Goal: Communication & Community: Answer question/provide support

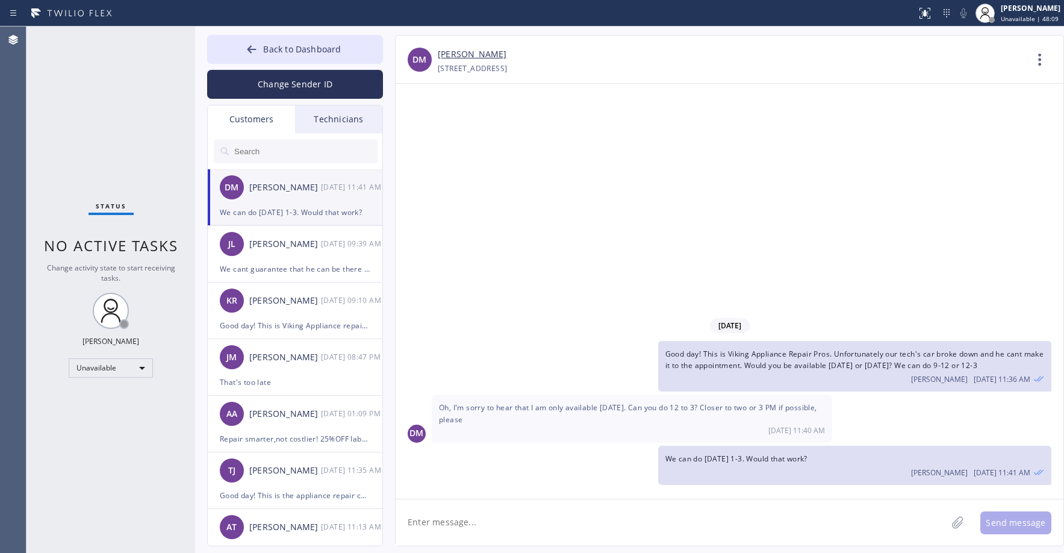
drag, startPoint x: 100, startPoint y: 108, endPoint x: 144, endPoint y: 111, distance: 44.6
click at [107, 109] on div "Status No active tasks Change activity state to start receiving tasks. [PERSON_…" at bounding box center [110, 289] width 169 height 526
click at [268, 146] on input "text" at bounding box center [305, 151] width 144 height 24
paste input "28H6CP"
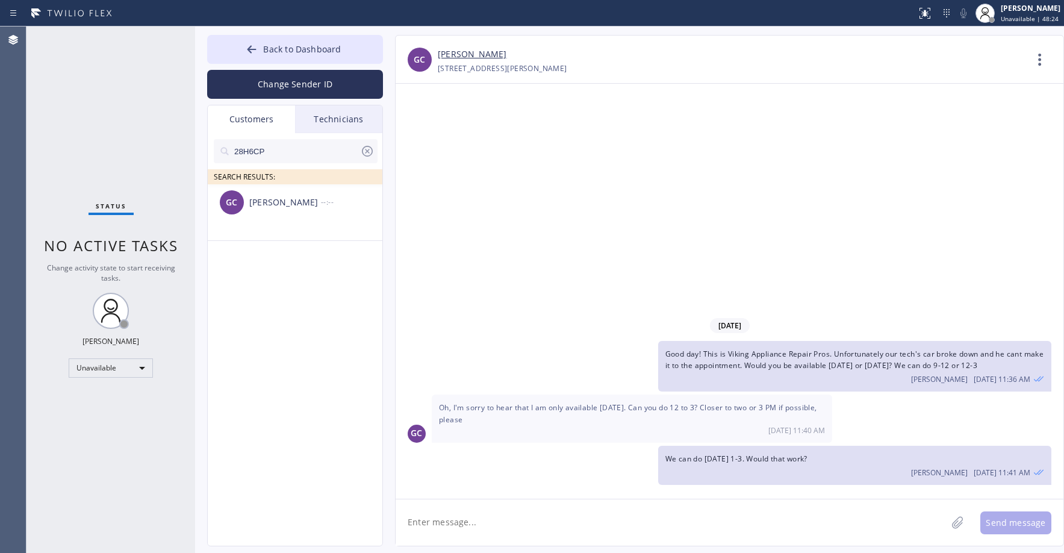
type input "28H6CP"
click at [307, 224] on li "GC [PERSON_NAME] --:--" at bounding box center [296, 212] width 176 height 57
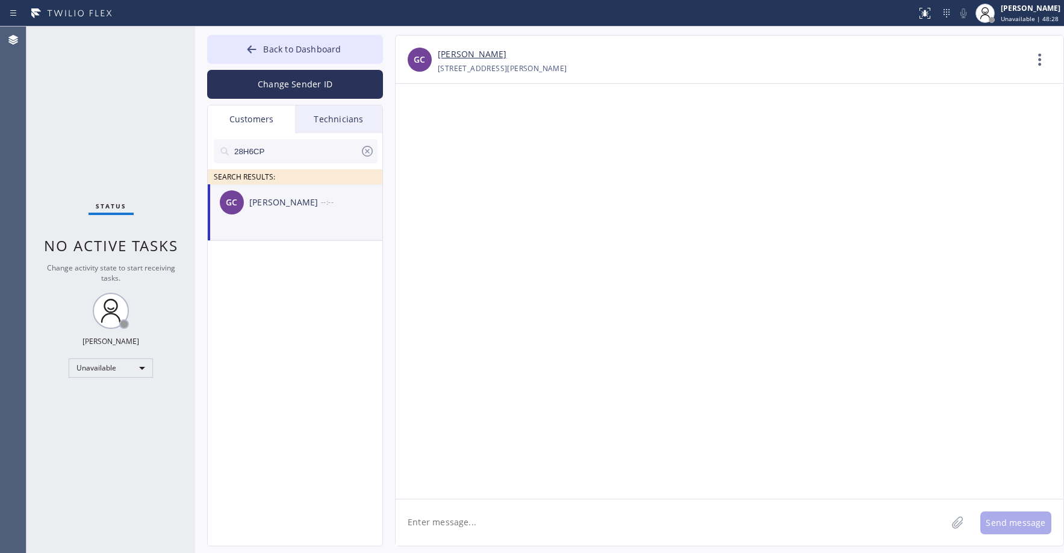
click at [438, 520] on textarea at bounding box center [670, 522] width 551 height 46
paste textarea "American Service Alliance Calumet City"
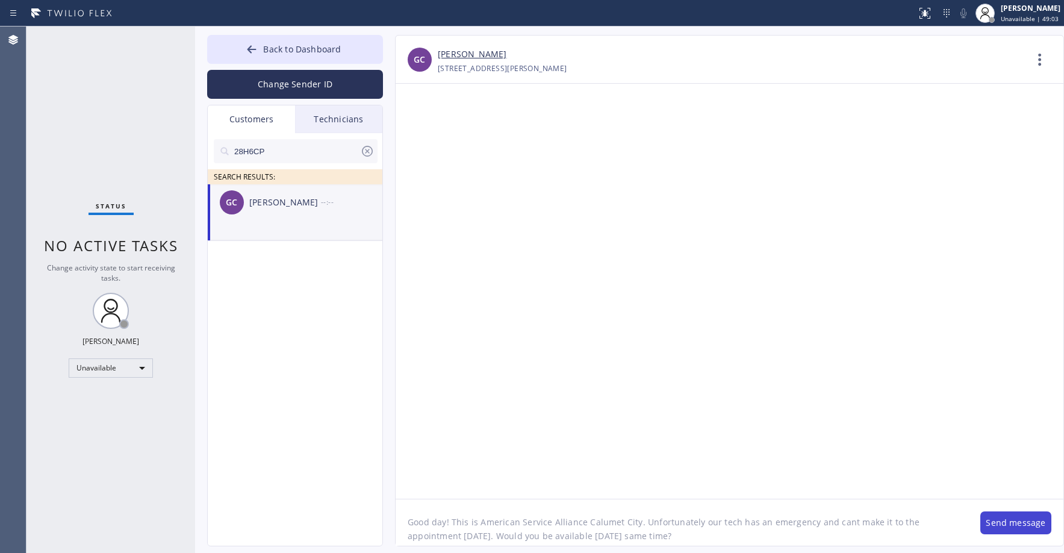
type textarea "Good day! This is American Service Alliance Calumet City. Unfortunately our tec…"
click at [1028, 529] on button "Send message" at bounding box center [1015, 522] width 71 height 23
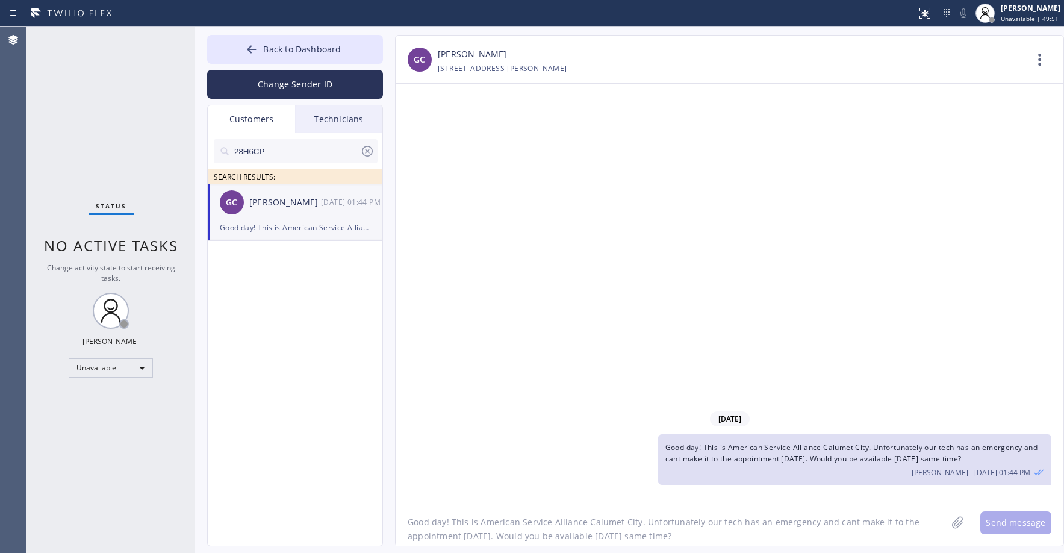
click at [92, 113] on div "Status No active tasks Change activity state to start receiving tasks. [PERSON_…" at bounding box center [110, 289] width 169 height 526
click at [315, 53] on span "Back to Dashboard" at bounding box center [302, 48] width 78 height 11
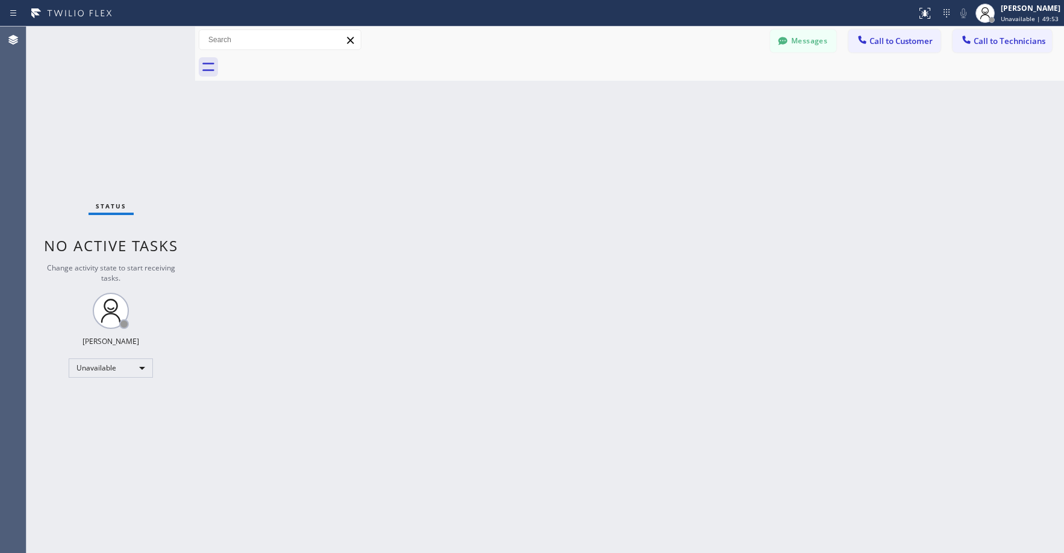
click at [137, 100] on div "Status No active tasks Change activity state to start receiving tasks. [PERSON_…" at bounding box center [110, 289] width 169 height 526
click at [814, 47] on button "Messages" at bounding box center [803, 40] width 66 height 23
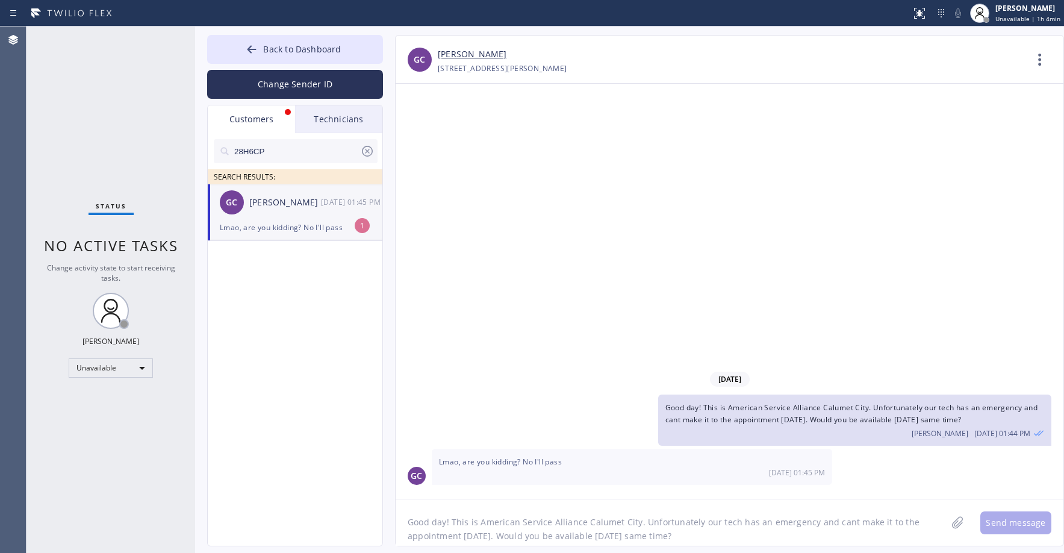
click at [276, 220] on div "Lmao, are you kidding? No I'll pass" at bounding box center [295, 227] width 150 height 14
click at [448, 51] on link "[PERSON_NAME]" at bounding box center [472, 55] width 69 height 14
click at [119, 112] on div "Status No active tasks Change activity state to start receiving tasks. [PERSON_…" at bounding box center [110, 289] width 169 height 526
click at [114, 122] on div "Status No active tasks Change activity state to start receiving tasks. [PERSON_…" at bounding box center [110, 289] width 169 height 526
click at [122, 114] on div "Status No active tasks Change activity state to start receiving tasks. [PERSON_…" at bounding box center [110, 289] width 169 height 526
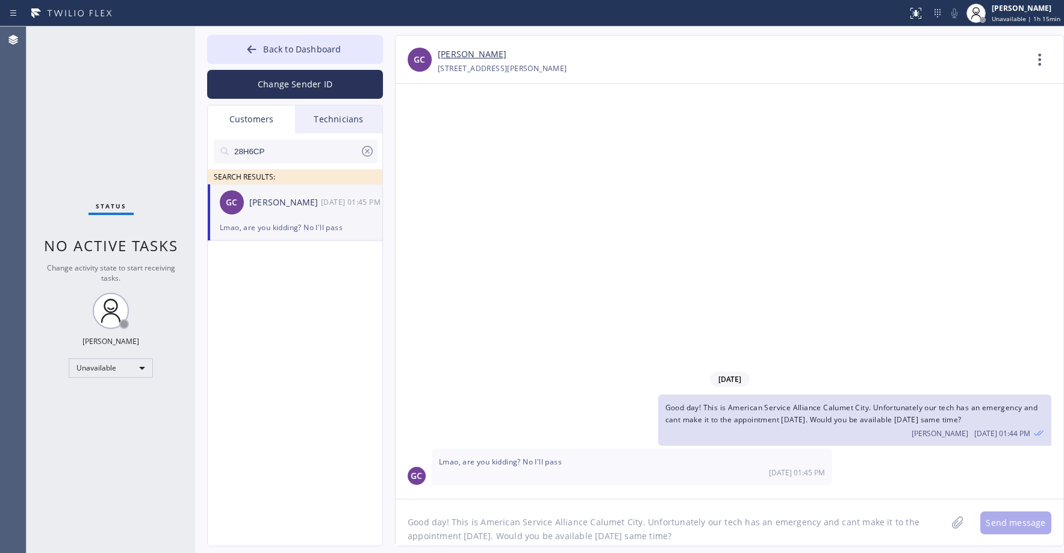
click at [366, 148] on icon at bounding box center [367, 151] width 14 height 14
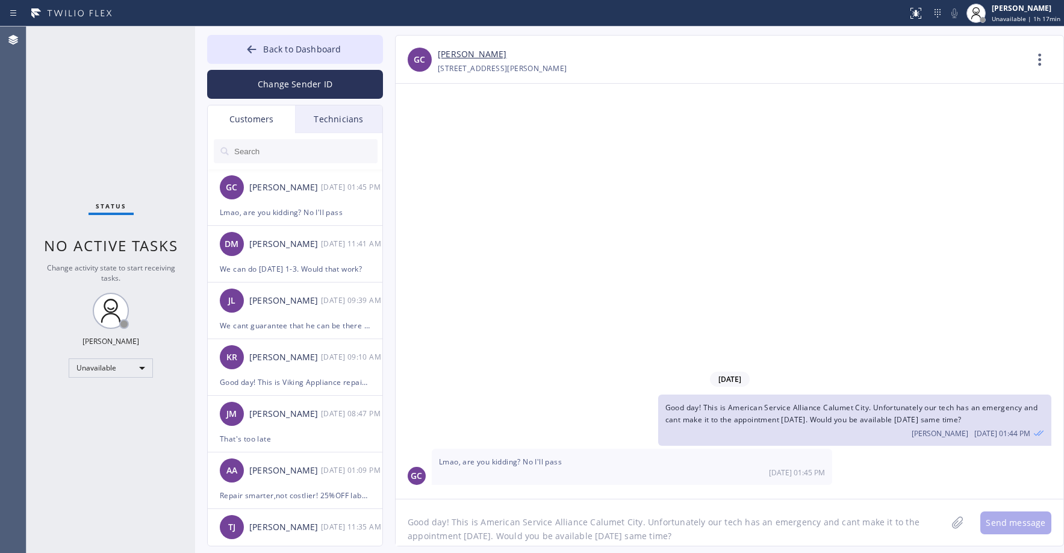
drag, startPoint x: 88, startPoint y: 81, endPoint x: 119, endPoint y: 187, distance: 110.3
click at [89, 85] on div "Status No active tasks Change activity state to start receiving tasks. [PERSON_…" at bounding box center [110, 289] width 169 height 526
click at [302, 247] on div "[PERSON_NAME]" at bounding box center [285, 244] width 72 height 14
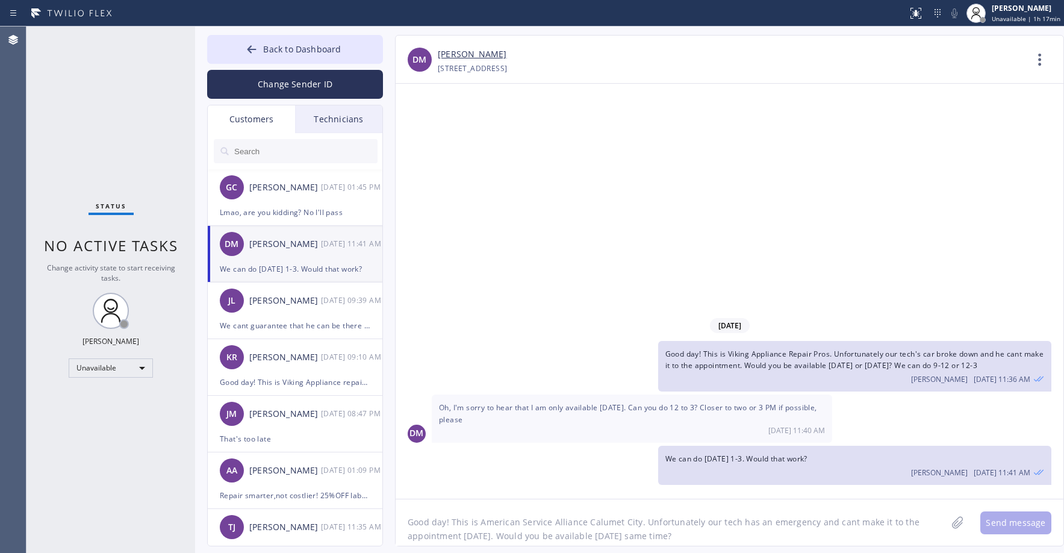
click at [533, 525] on textarea "Good day! This is American Service Alliance Calumet City. Unfortunately our tec…" at bounding box center [670, 522] width 551 height 46
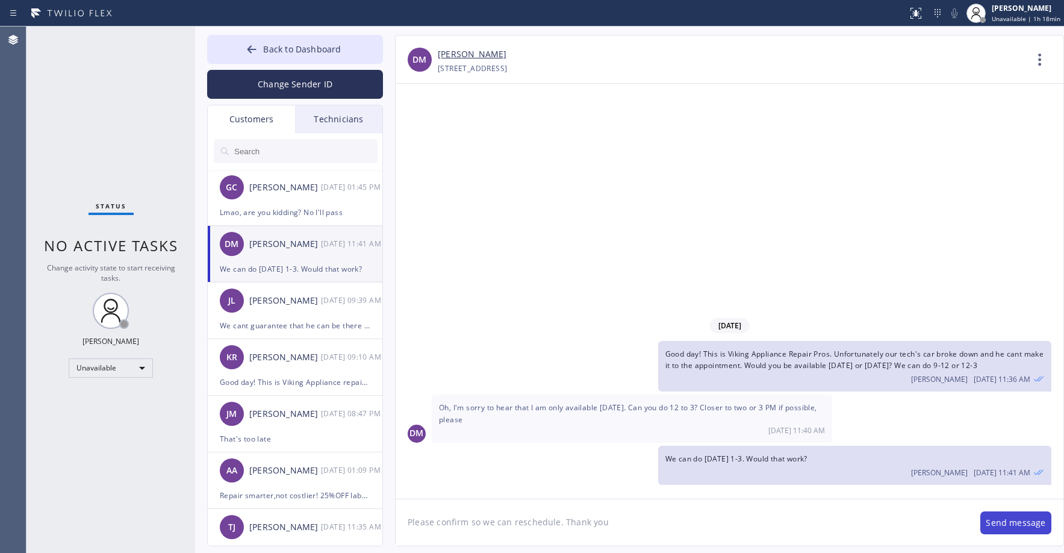
type textarea "Please confirm so we can reschedule. Thank you"
click at [1005, 524] on button "Send message" at bounding box center [1015, 522] width 71 height 23
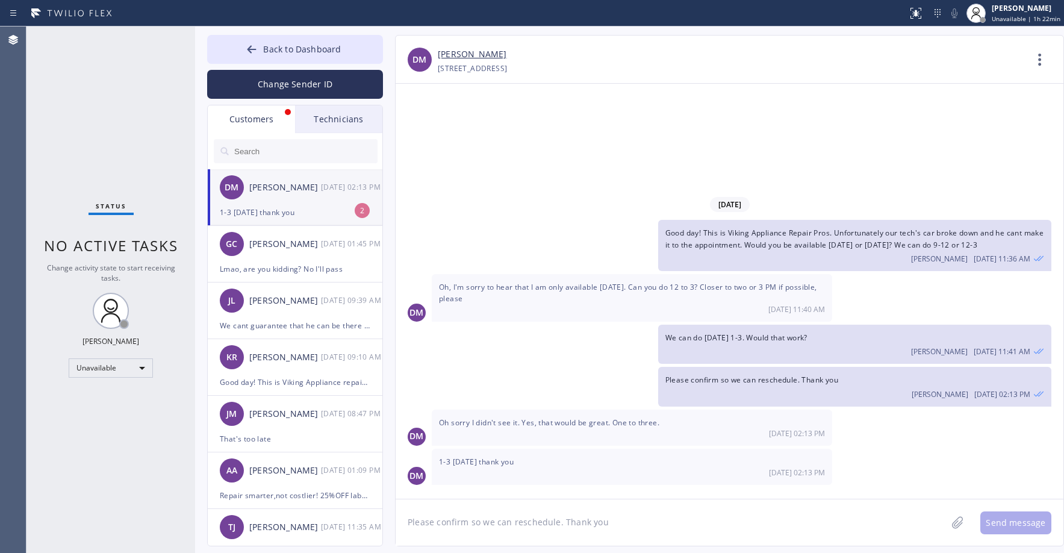
click at [86, 137] on div "Status No active tasks Change activity state to start receiving tasks. [PERSON_…" at bounding box center [110, 289] width 169 height 526
click at [312, 206] on div "1-3 [DATE] thank you" at bounding box center [295, 212] width 150 height 14
click at [471, 54] on link "[PERSON_NAME]" at bounding box center [472, 55] width 69 height 14
click at [82, 105] on div "Status No active tasks Change activity state to start receiving tasks. [PERSON_…" at bounding box center [110, 289] width 169 height 526
click at [295, 52] on span "Back to Dashboard" at bounding box center [302, 48] width 78 height 11
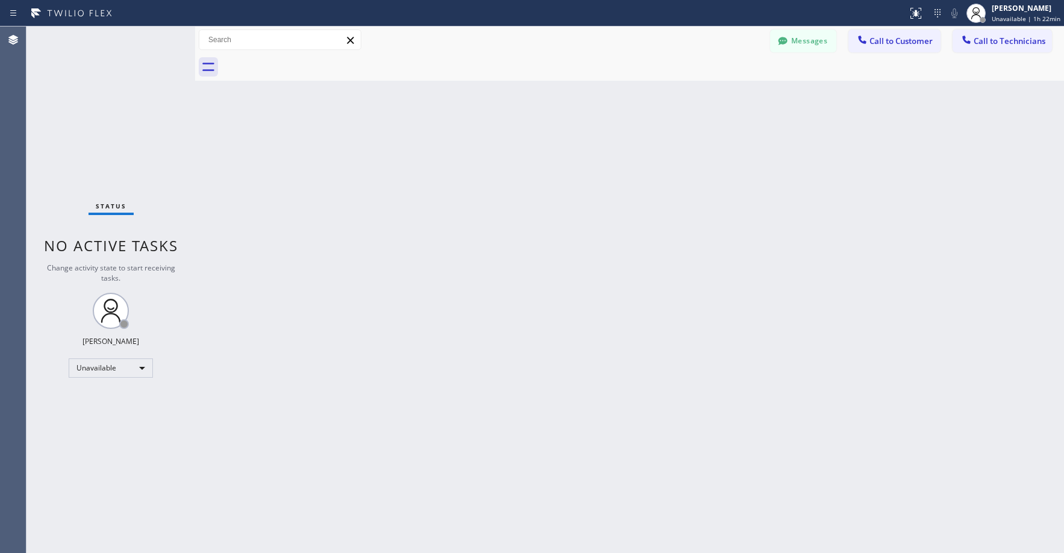
click at [99, 123] on div "Status No active tasks Change activity state to start receiving tasks. [PERSON_…" at bounding box center [110, 289] width 169 height 526
click at [790, 43] on div at bounding box center [782, 42] width 14 height 14
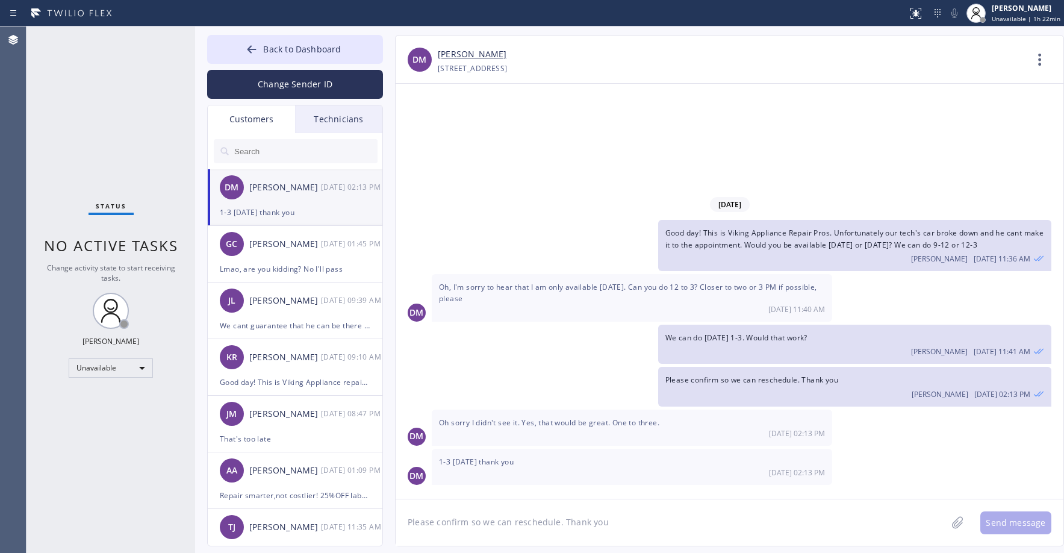
click at [297, 200] on div "DM [PERSON_NAME] [DATE] 02:13 PM" at bounding box center [296, 187] width 176 height 36
click at [103, 114] on div "Status No active tasks Change activity state to start receiving tasks. [PERSON_…" at bounding box center [110, 289] width 169 height 526
click at [107, 107] on div "Status No active tasks Change activity state to start receiving tasks. [PERSON_…" at bounding box center [110, 289] width 169 height 526
drag, startPoint x: 97, startPoint y: 64, endPoint x: 163, endPoint y: 101, distance: 76.0
click at [102, 70] on div "Status No active tasks Change activity state to start receiving tasks. [PERSON_…" at bounding box center [110, 289] width 169 height 526
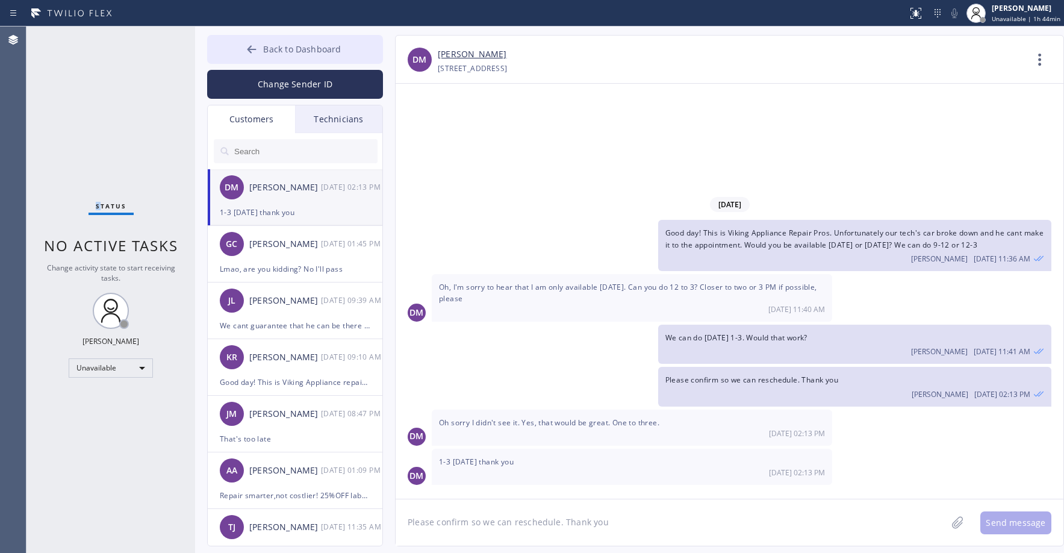
click at [293, 47] on span "Back to Dashboard" at bounding box center [302, 48] width 78 height 11
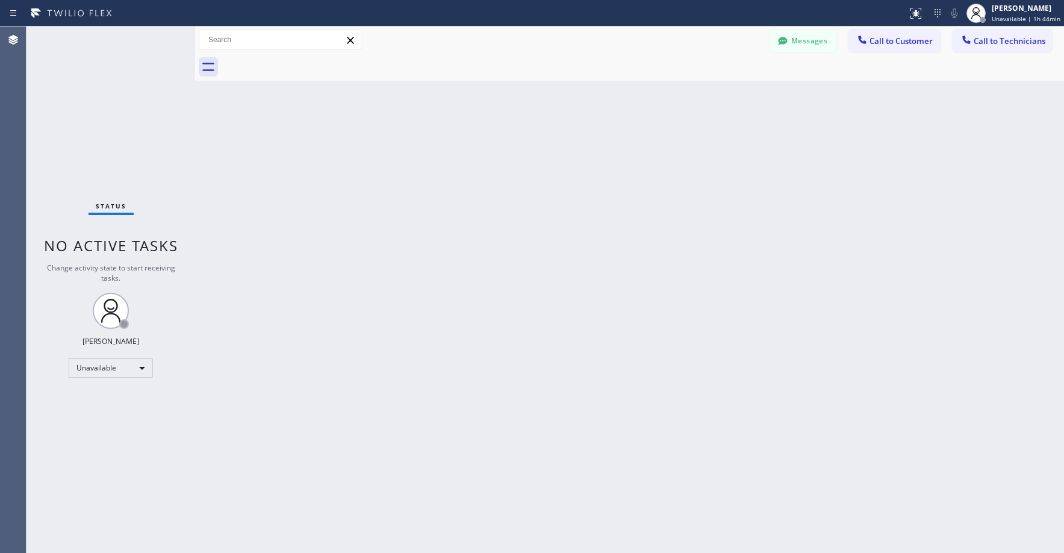
click at [128, 98] on div "Status No active tasks Change activity state to start receiving tasks. [PERSON_…" at bounding box center [110, 289] width 169 height 526
click at [84, 124] on div "Status No active tasks Change activity state to start receiving tasks. [PERSON_…" at bounding box center [110, 289] width 169 height 526
click at [81, 95] on div "Status No active tasks Change activity state to start receiving tasks. [PERSON_…" at bounding box center [110, 289] width 169 height 526
click at [131, 136] on div "Status No active tasks Change activity state to start receiving tasks. [PERSON_…" at bounding box center [110, 289] width 169 height 526
drag, startPoint x: 86, startPoint y: 103, endPoint x: 88, endPoint y: 116, distance: 13.5
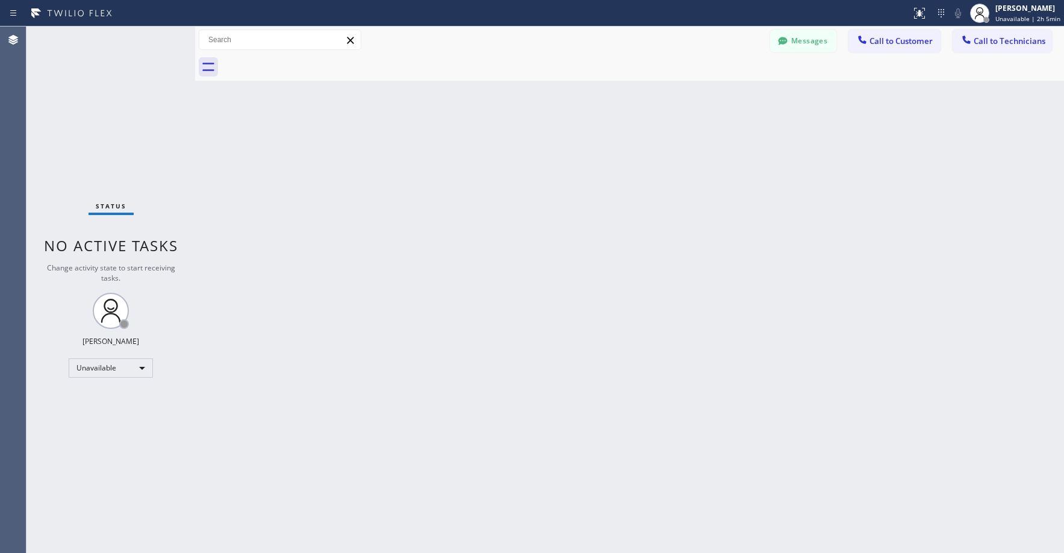
click at [87, 107] on div "Status No active tasks Change activity state to start receiving tasks. [PERSON_…" at bounding box center [110, 289] width 169 height 526
drag, startPoint x: 142, startPoint y: 113, endPoint x: 161, endPoint y: 268, distance: 157.0
click at [143, 116] on div "Status No active tasks Change activity state to start receiving tasks. [PERSON_…" at bounding box center [110, 289] width 169 height 526
click at [98, 373] on div "Unavailable" at bounding box center [111, 367] width 84 height 19
click at [102, 432] on li "Break" at bounding box center [110, 430] width 82 height 14
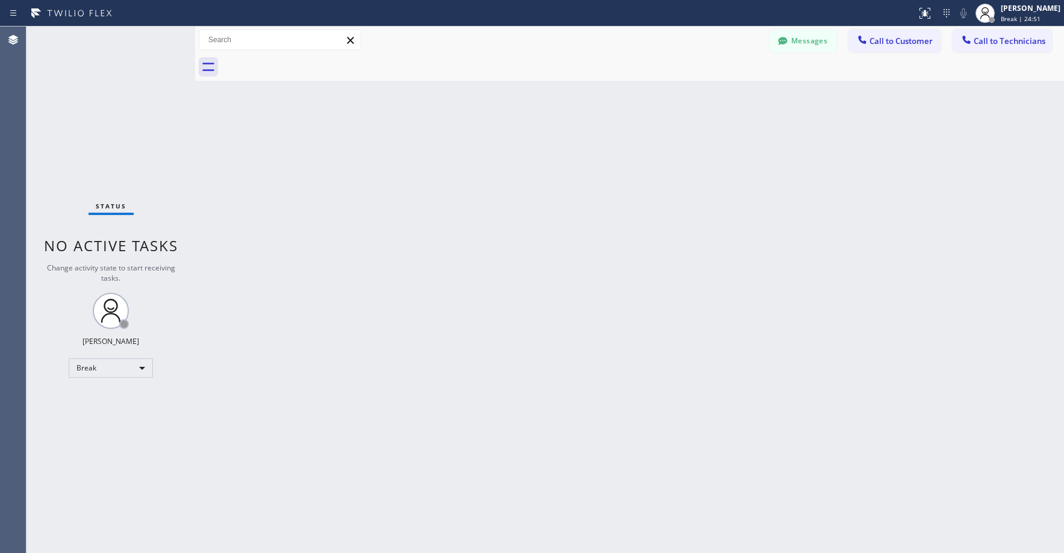
click at [115, 128] on div "Status No active tasks Change activity state to start receiving tasks. [PERSON_…" at bounding box center [110, 289] width 169 height 526
click at [117, 368] on div "Break" at bounding box center [111, 367] width 84 height 19
click at [107, 415] on li "Unavailable" at bounding box center [110, 415] width 82 height 14
click at [120, 153] on div "Status No active tasks Change activity state to start receiving tasks. [PERSON_…" at bounding box center [110, 289] width 169 height 526
drag, startPoint x: 99, startPoint y: 132, endPoint x: 98, endPoint y: 181, distance: 48.8
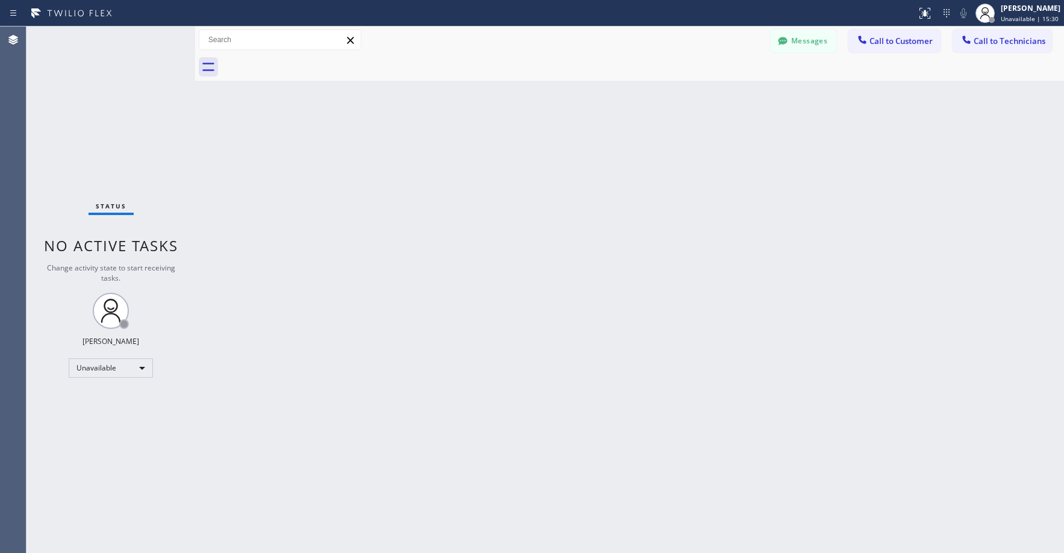
click at [100, 134] on div "Status No active tasks Change activity state to start receiving tasks. [PERSON_…" at bounding box center [110, 289] width 169 height 526
click at [111, 143] on div "Status No active tasks Change activity state to start receiving tasks. [PERSON_…" at bounding box center [110, 289] width 169 height 526
click at [105, 153] on div "Status No active tasks Change activity state to start receiving tasks. [PERSON_…" at bounding box center [110, 289] width 169 height 526
click at [70, 117] on div "Status No active tasks Change activity state to start receiving tasks. [PERSON_…" at bounding box center [110, 289] width 169 height 526
click at [106, 90] on div "Status No active tasks Change activity state to start receiving tasks. [PERSON_…" at bounding box center [110, 289] width 169 height 526
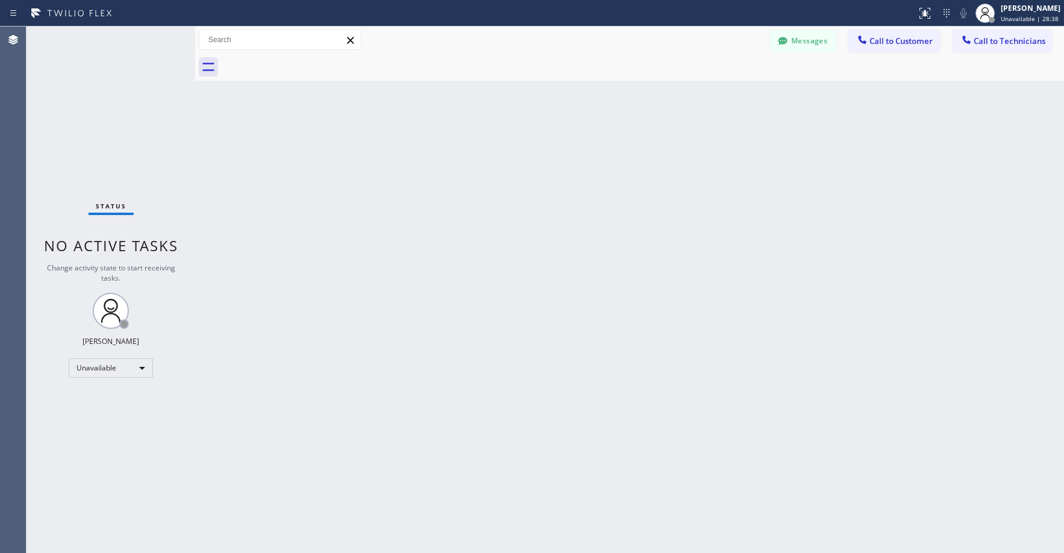
drag, startPoint x: 119, startPoint y: 138, endPoint x: 64, endPoint y: 368, distance: 236.8
click at [117, 142] on div "Status No active tasks Change activity state to start receiving tasks. [PERSON_…" at bounding box center [110, 289] width 169 height 526
click at [104, 105] on div "Status No active tasks Change activity state to start receiving tasks. [PERSON_…" at bounding box center [110, 289] width 169 height 526
click at [95, 85] on div "Status No active tasks Change activity state to start receiving tasks. [PERSON_…" at bounding box center [110, 289] width 169 height 526
drag, startPoint x: 109, startPoint y: 101, endPoint x: 543, endPoint y: 64, distance: 435.5
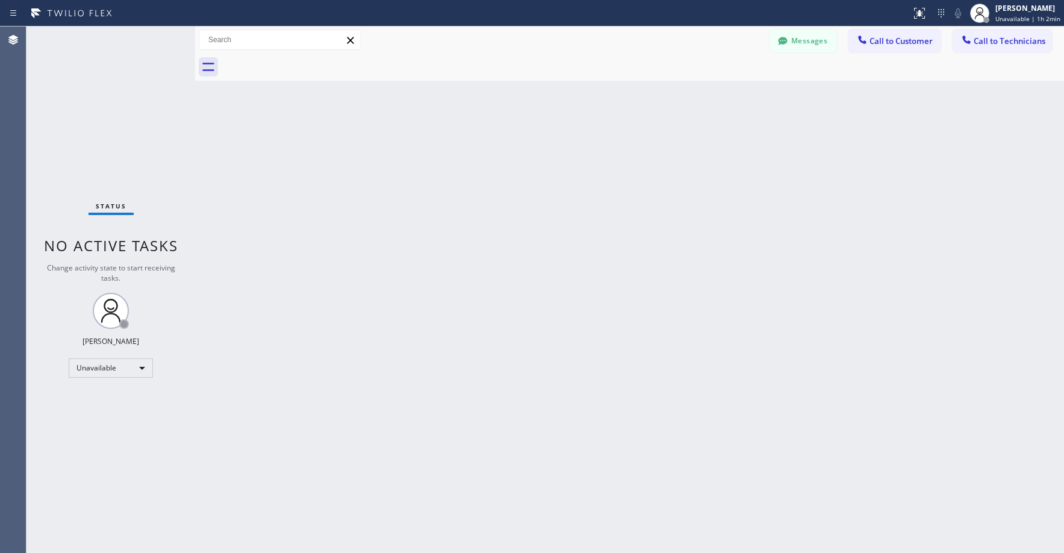
click at [110, 101] on div "Status No active tasks Change activity state to start receiving tasks. [PERSON_…" at bounding box center [110, 289] width 169 height 526
click at [799, 43] on button "Messages" at bounding box center [803, 40] width 66 height 23
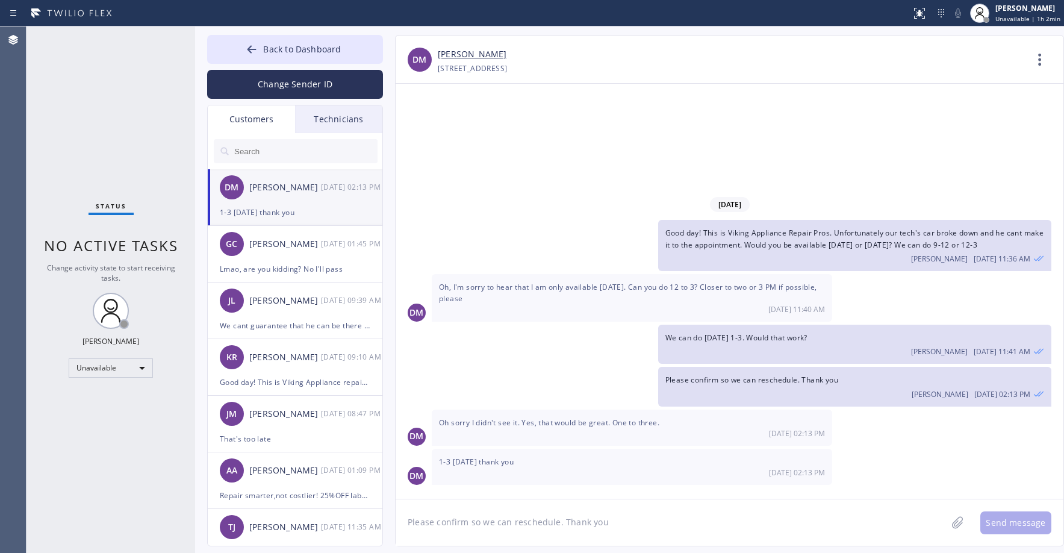
click at [283, 202] on div "DM [PERSON_NAME] [DATE] 02:13 PM" at bounding box center [296, 187] width 176 height 36
click at [276, 52] on span "Back to Dashboard" at bounding box center [302, 48] width 78 height 11
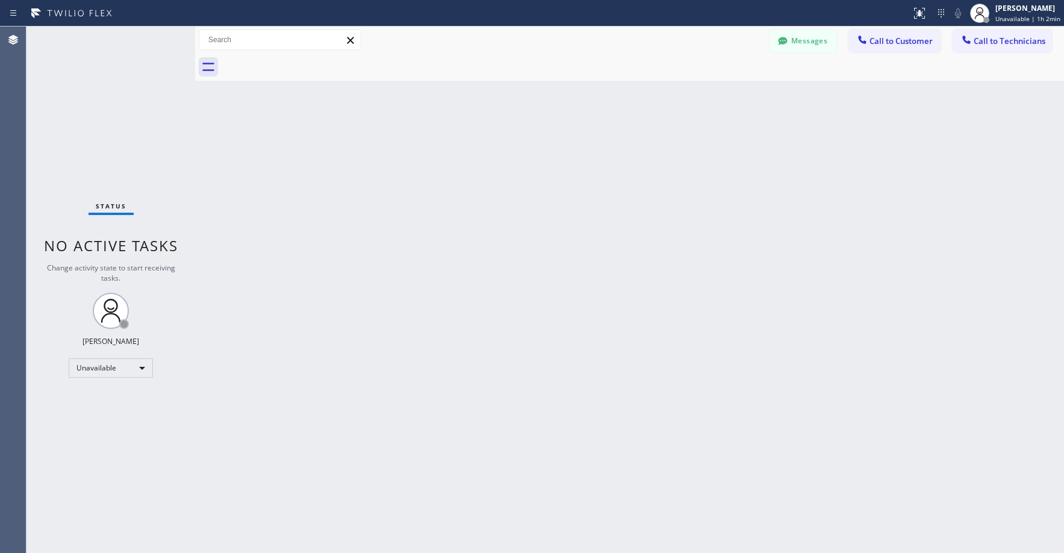
click at [137, 92] on div "Status No active tasks Change activity state to start receiving tasks. [PERSON_…" at bounding box center [110, 289] width 169 height 526
click at [93, 81] on div "Status No active tasks Change activity state to start receiving tasks. [PERSON_…" at bounding box center [110, 289] width 169 height 526
click at [101, 68] on div "Status No active tasks Change activity state to start receiving tasks. [PERSON_…" at bounding box center [110, 289] width 169 height 526
click at [115, 120] on div "Status No active tasks Change activity state to start receiving tasks. [PERSON_…" at bounding box center [110, 289] width 169 height 526
drag, startPoint x: 96, startPoint y: 87, endPoint x: 500, endPoint y: 92, distance: 404.5
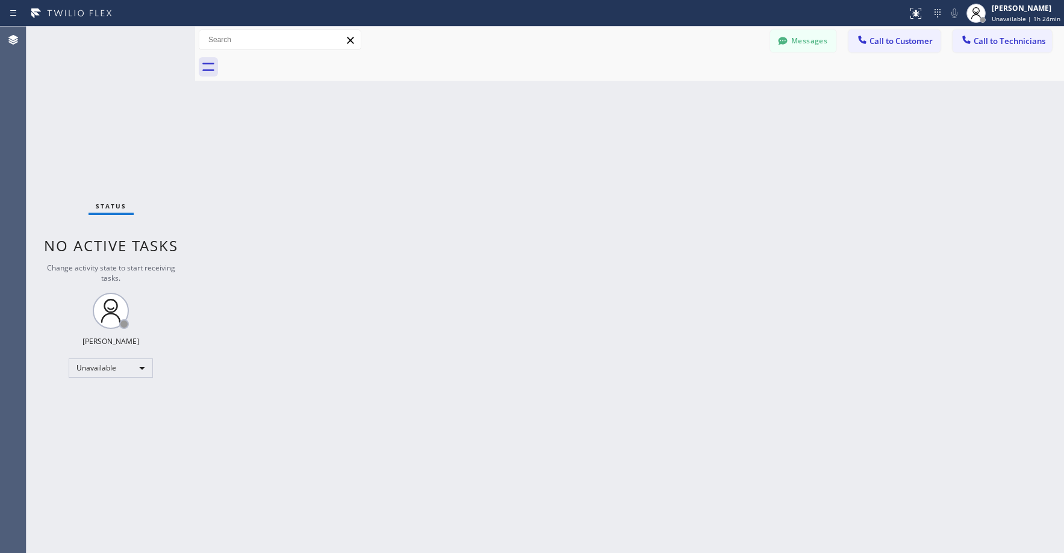
click at [96, 87] on div "Status No active tasks Change activity state to start receiving tasks. [PERSON_…" at bounding box center [110, 289] width 169 height 526
click at [813, 43] on button "Messages" at bounding box center [803, 40] width 66 height 23
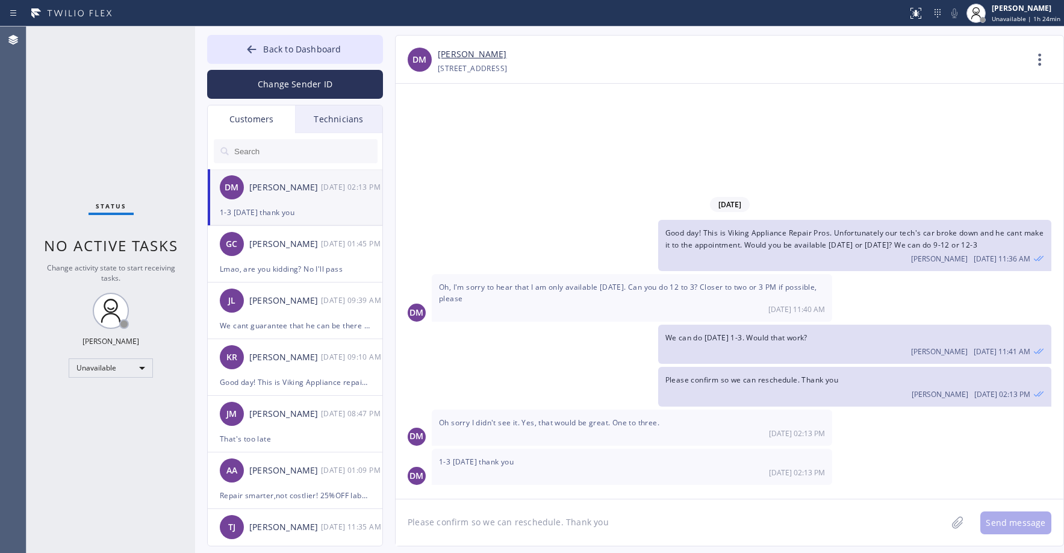
click at [259, 121] on div "Customers" at bounding box center [251, 119] width 87 height 28
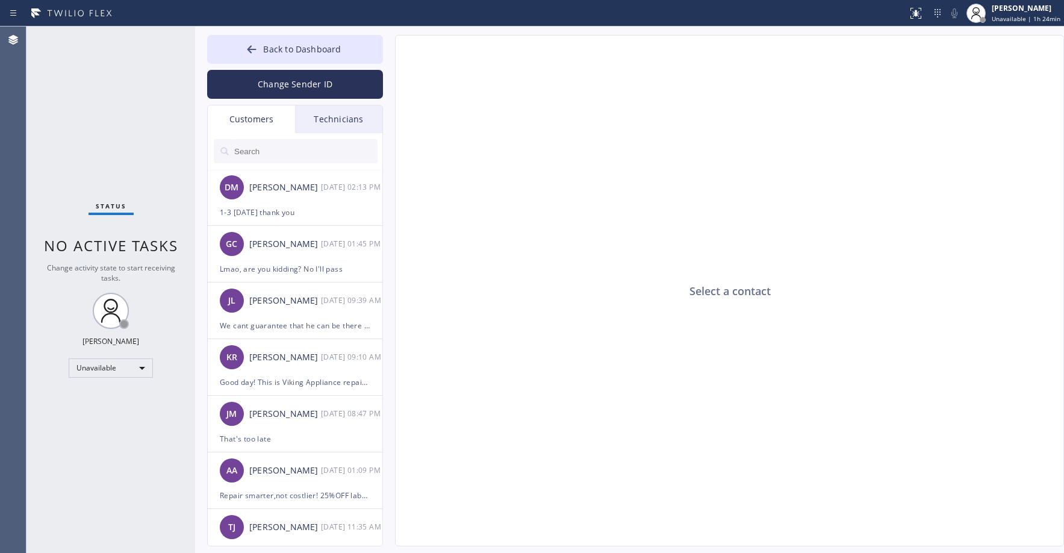
click at [268, 149] on input "text" at bounding box center [305, 151] width 144 height 24
paste input "MPSCGM"
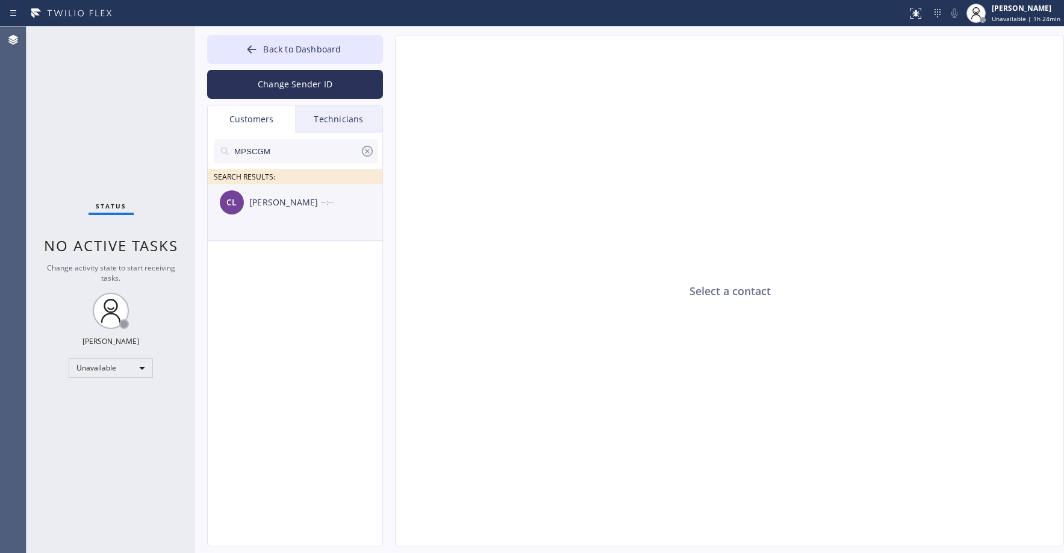
type input "MPSCGM"
click at [316, 219] on div "CL [PERSON_NAME] --:--" at bounding box center [296, 202] width 176 height 36
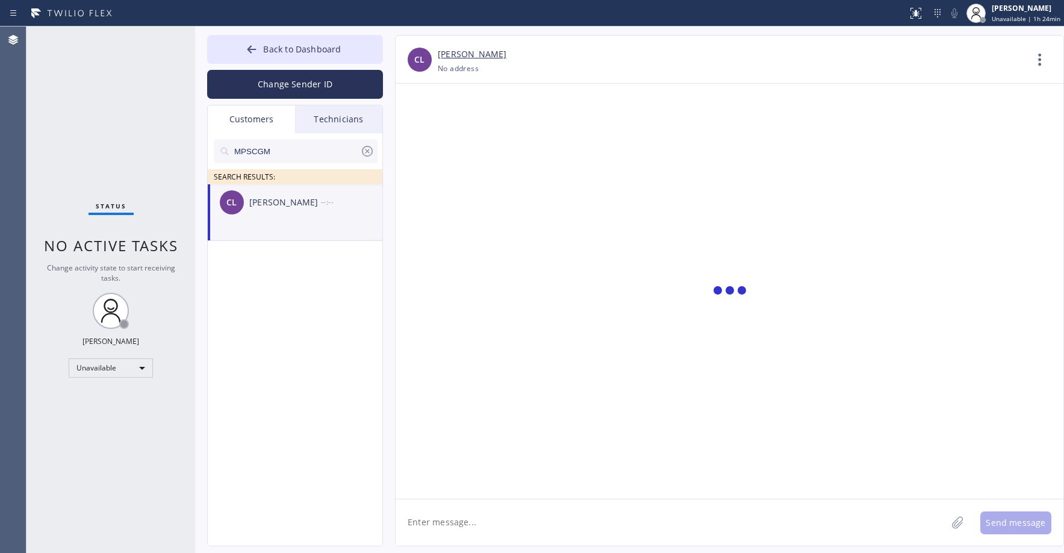
click at [462, 527] on textarea at bounding box center [670, 522] width 551 height 46
click at [535, 297] on div at bounding box center [729, 291] width 668 height 415
click at [103, 85] on div "Status No active tasks Change activity state to start receiving tasks. [PERSON_…" at bounding box center [110, 289] width 169 height 526
click at [294, 52] on span "Back to Dashboard" at bounding box center [302, 48] width 78 height 11
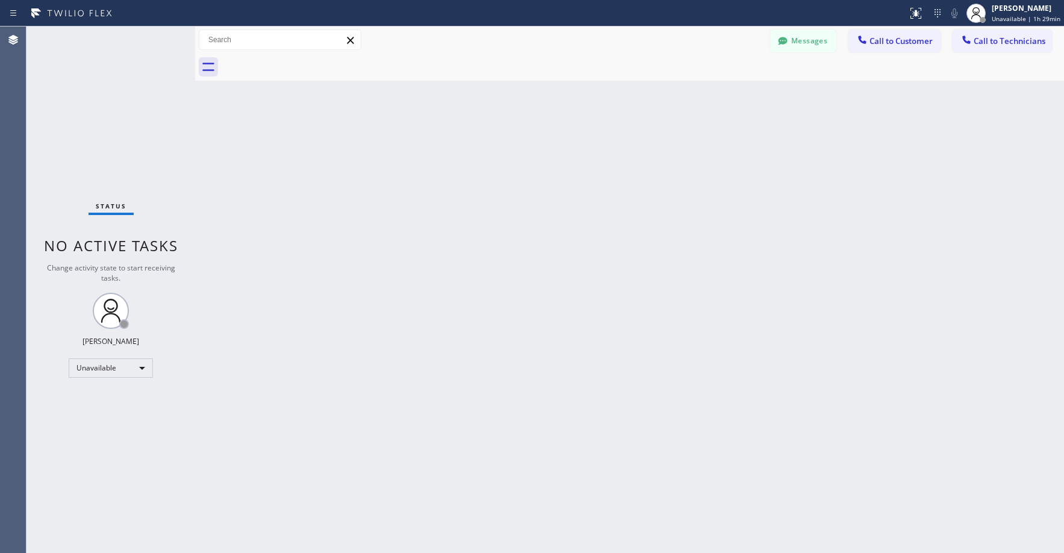
drag, startPoint x: 81, startPoint y: 67, endPoint x: 82, endPoint y: 297, distance: 229.9
click at [81, 69] on div "Status No active tasks Change activity state to start receiving tasks. [PERSON_…" at bounding box center [110, 289] width 169 height 526
click at [113, 108] on div "Status No active tasks Change activity state to start receiving tasks. [PERSON_…" at bounding box center [110, 289] width 169 height 526
drag, startPoint x: 131, startPoint y: 70, endPoint x: 79, endPoint y: 349, distance: 283.6
click at [132, 70] on div "Status No active tasks Change activity state to start receiving tasks. [PERSON_…" at bounding box center [110, 289] width 169 height 526
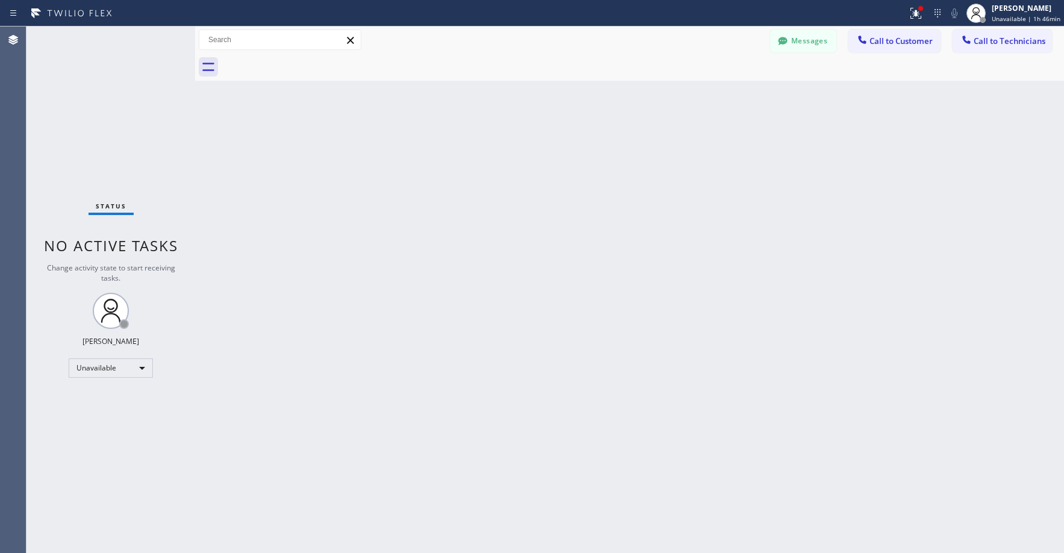
drag, startPoint x: 70, startPoint y: 108, endPoint x: 80, endPoint y: 135, distance: 29.5
click at [70, 109] on div "Status No active tasks Change activity state to start receiving tasks. [PERSON_…" at bounding box center [110, 289] width 169 height 526
drag, startPoint x: 107, startPoint y: 117, endPoint x: 73, endPoint y: 420, distance: 305.2
click at [108, 126] on div "Status No active tasks Change activity state to start receiving tasks. [PERSON_…" at bounding box center [110, 289] width 169 height 526
click at [105, 368] on div "Unavailable" at bounding box center [111, 367] width 84 height 19
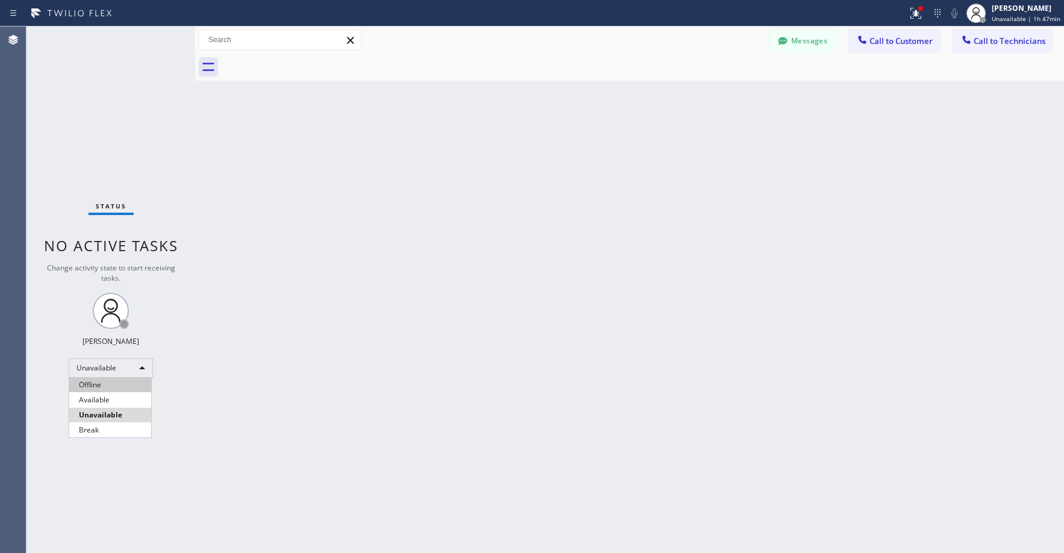
click at [99, 385] on li "Offline" at bounding box center [110, 384] width 82 height 14
click at [1014, 16] on span "Offline | 0s" at bounding box center [1016, 18] width 33 height 8
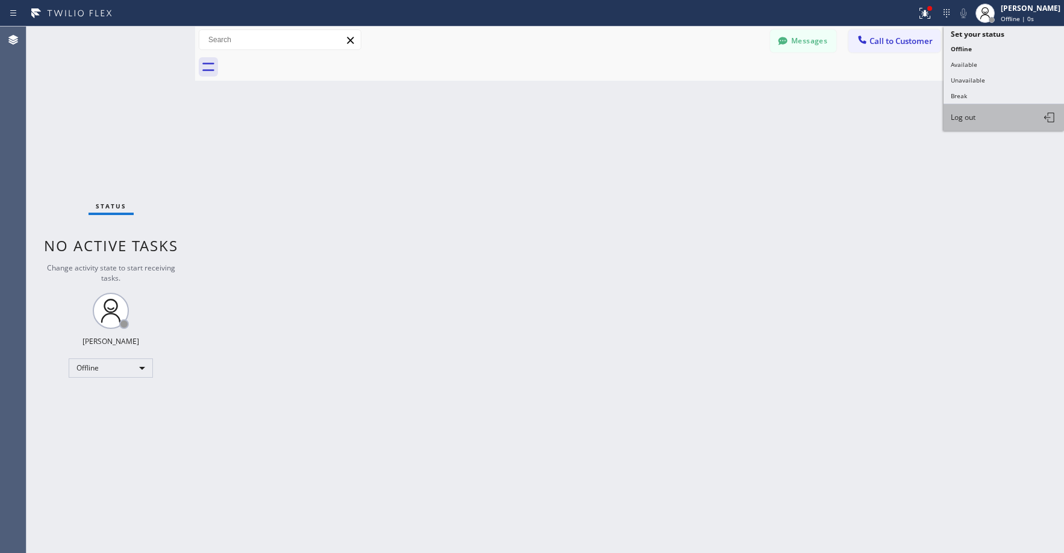
click at [971, 108] on button "Log out" at bounding box center [1003, 117] width 120 height 26
